Goal: Task Accomplishment & Management: Manage account settings

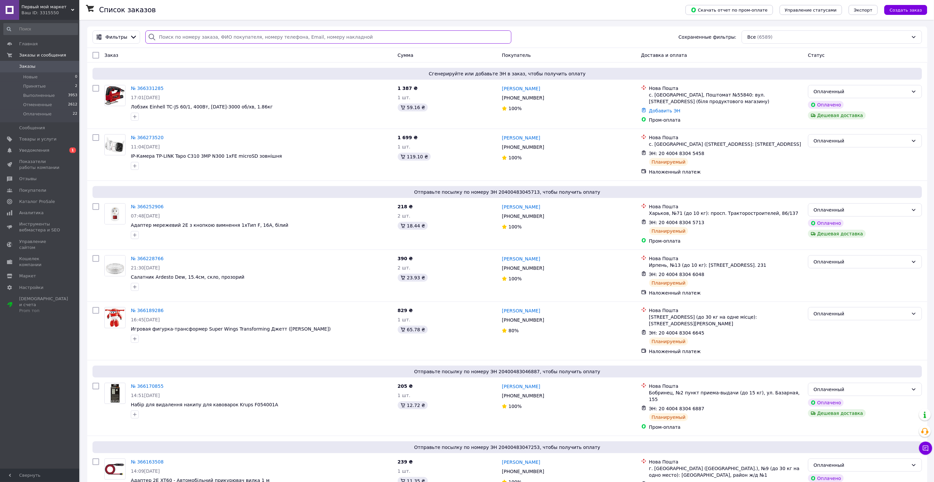
click at [179, 39] on input "search" at bounding box center [328, 36] width 366 height 13
paste input "366081789"
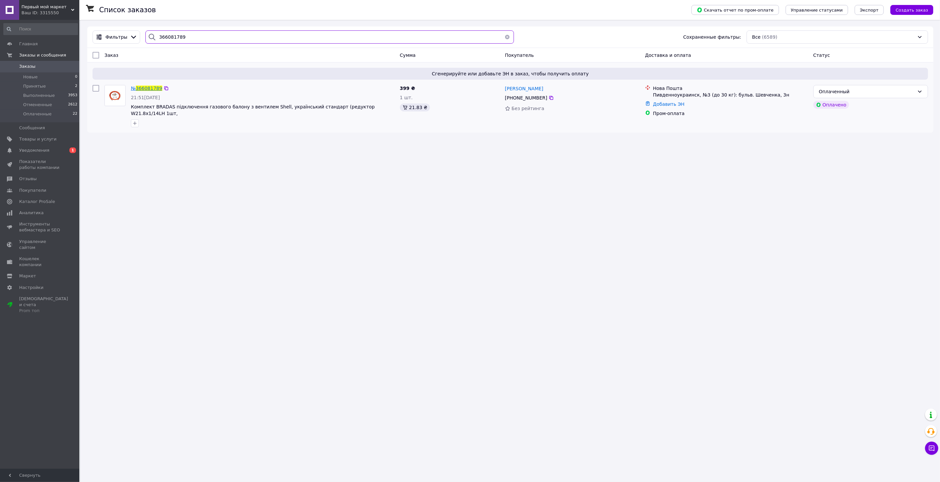
type input "366081789"
click at [151, 91] on span "366081789" at bounding box center [149, 88] width 26 height 5
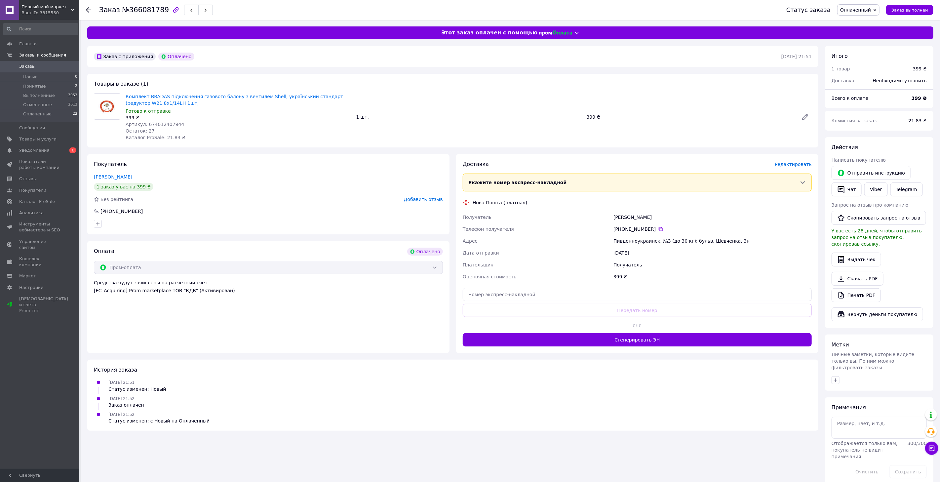
click at [166, 125] on span "Артикул: 674012407944" at bounding box center [155, 124] width 58 height 5
copy span "674012407944"
click at [794, 163] on span "Редактировать" at bounding box center [792, 164] width 37 height 5
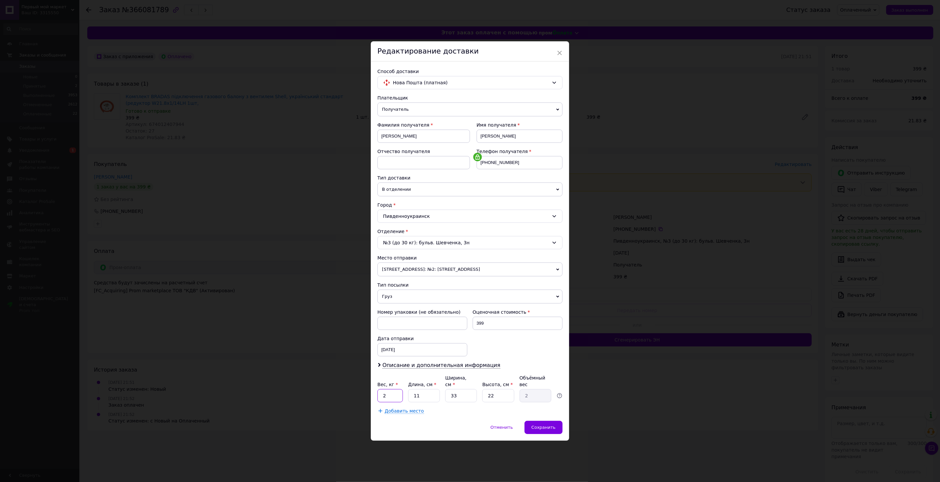
click at [397, 392] on input "2" at bounding box center [389, 395] width 25 height 13
type input "0.3"
type input "3"
type input "0.54"
type input "30"
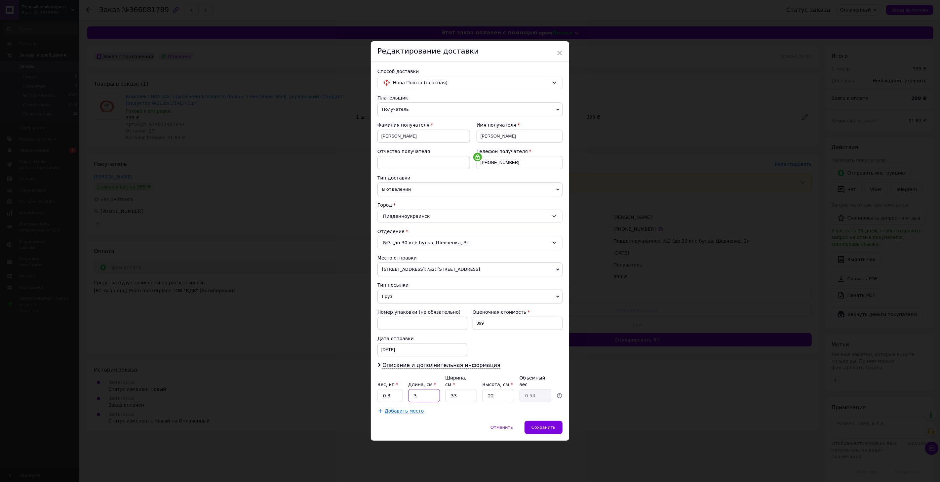
type input "5.45"
type input "30"
type input "2"
type input "0.33"
type input "28"
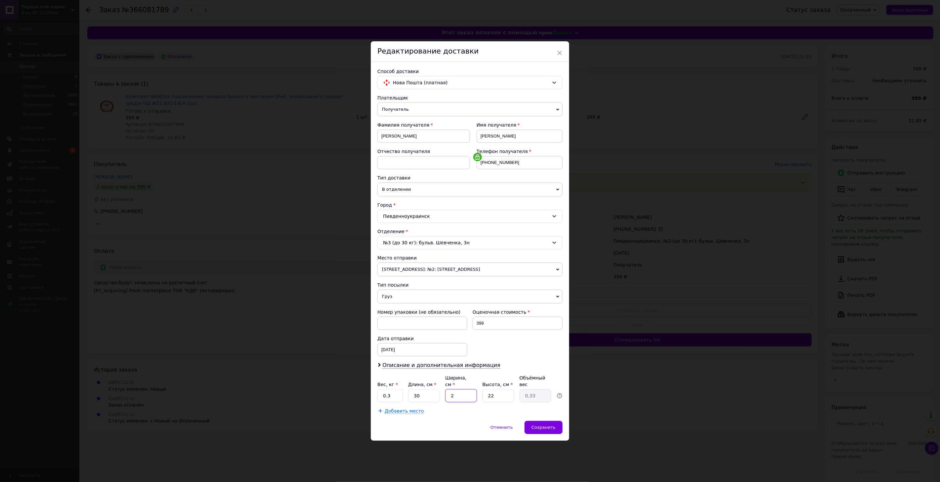
type input "4.62"
type input "28"
type input "5"
type input "1.05"
type input "5"
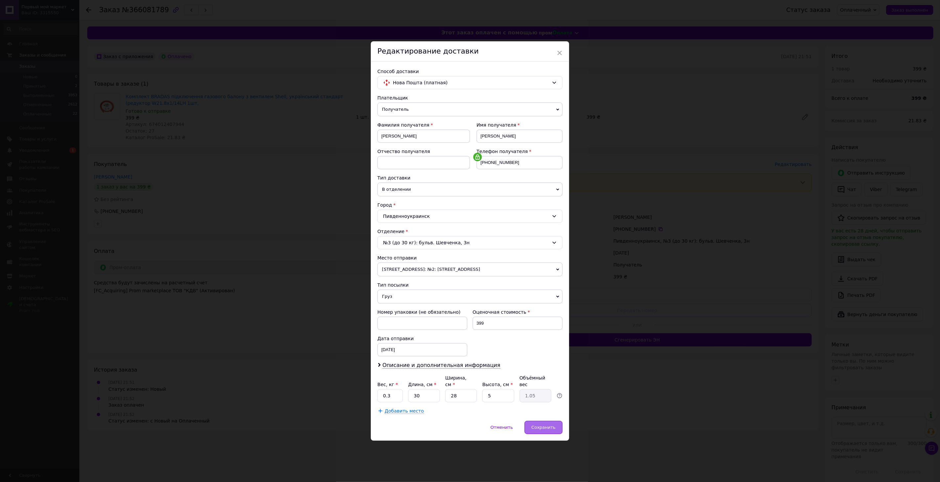
click at [549, 425] on span "Сохранить" at bounding box center [543, 427] width 24 height 5
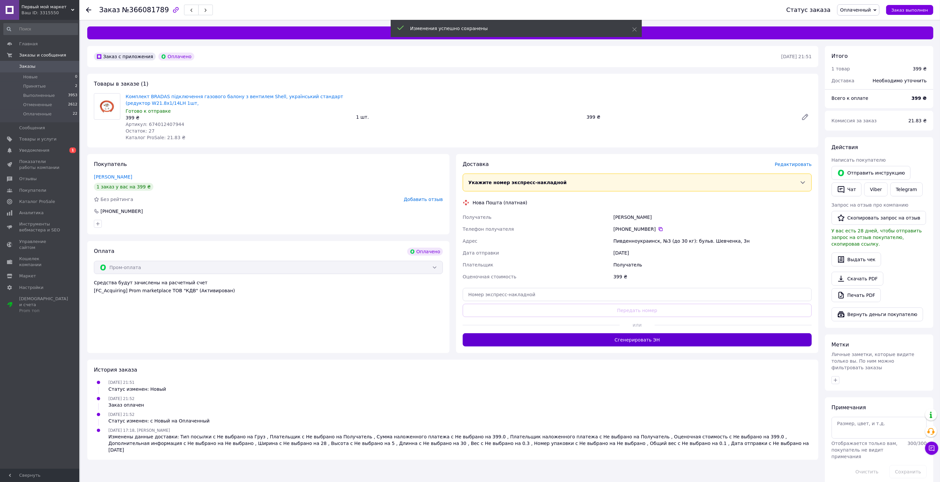
click at [632, 339] on button "Сгенерировать ЭН" at bounding box center [637, 339] width 349 height 13
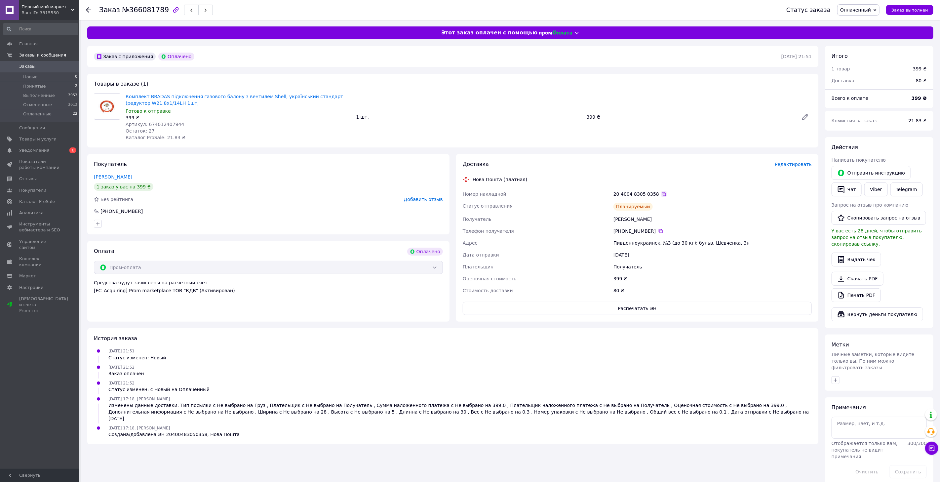
click at [661, 194] on icon at bounding box center [663, 193] width 5 height 5
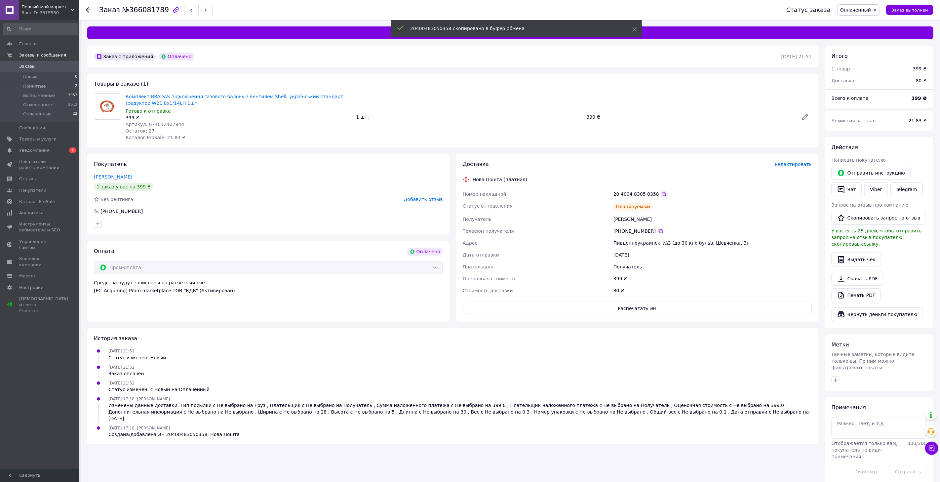
click at [661, 194] on icon at bounding box center [663, 193] width 5 height 5
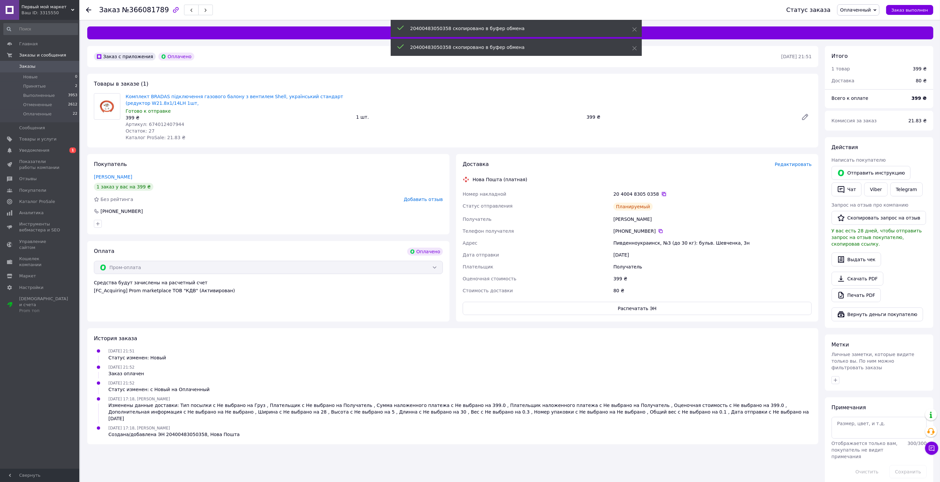
click at [661, 194] on icon at bounding box center [663, 193] width 5 height 5
